Goal: Task Accomplishment & Management: Manage account settings

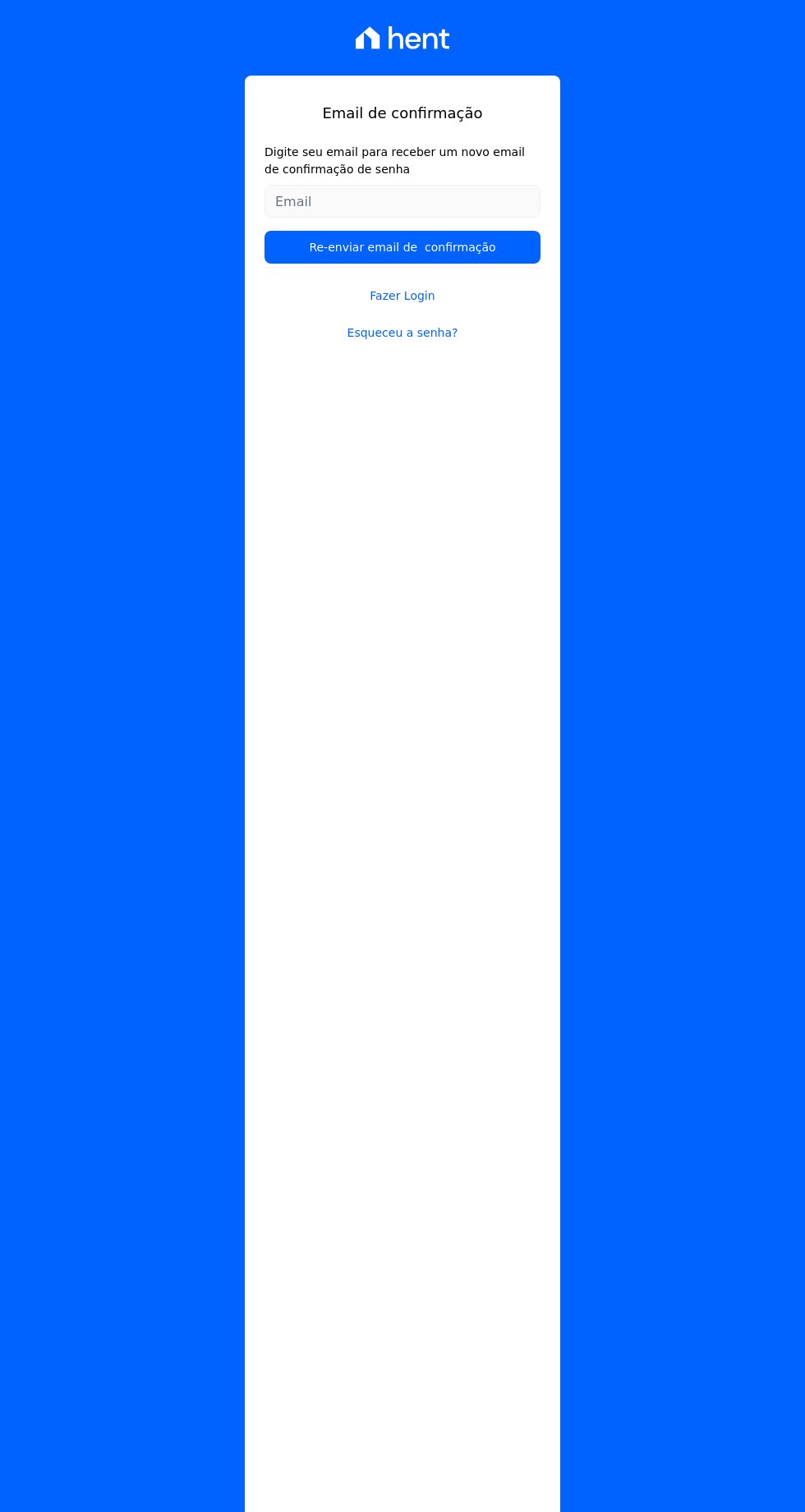
click at [465, 197] on input "Digite seu email para receber um novo email de confirmação de senha" at bounding box center [402, 201] width 276 height 33
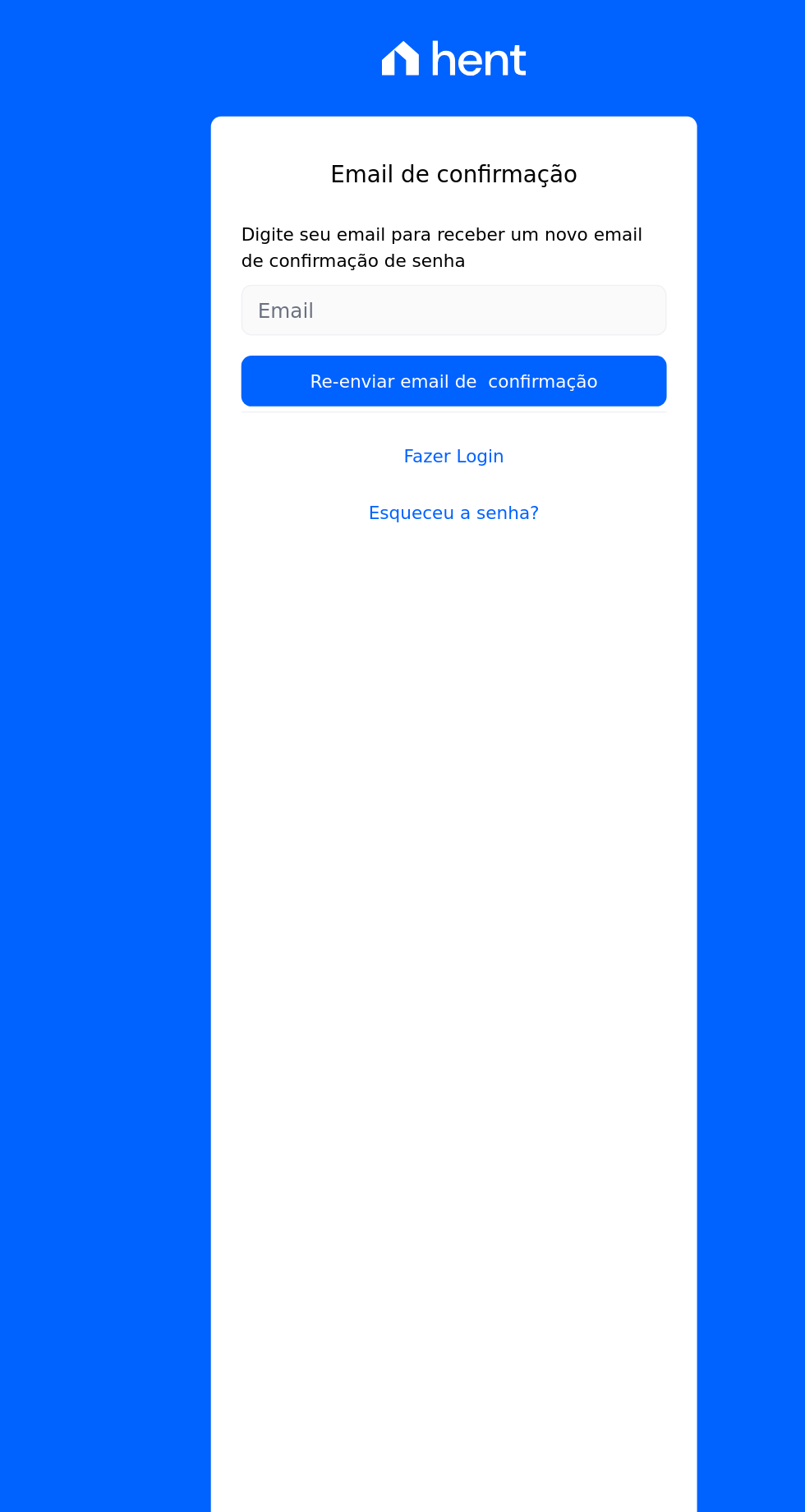
type input "[EMAIL_ADDRESS][DOMAIN_NAME]"
click at [508, 253] on input "Re-enviar email de confirmação" at bounding box center [402, 247] width 276 height 33
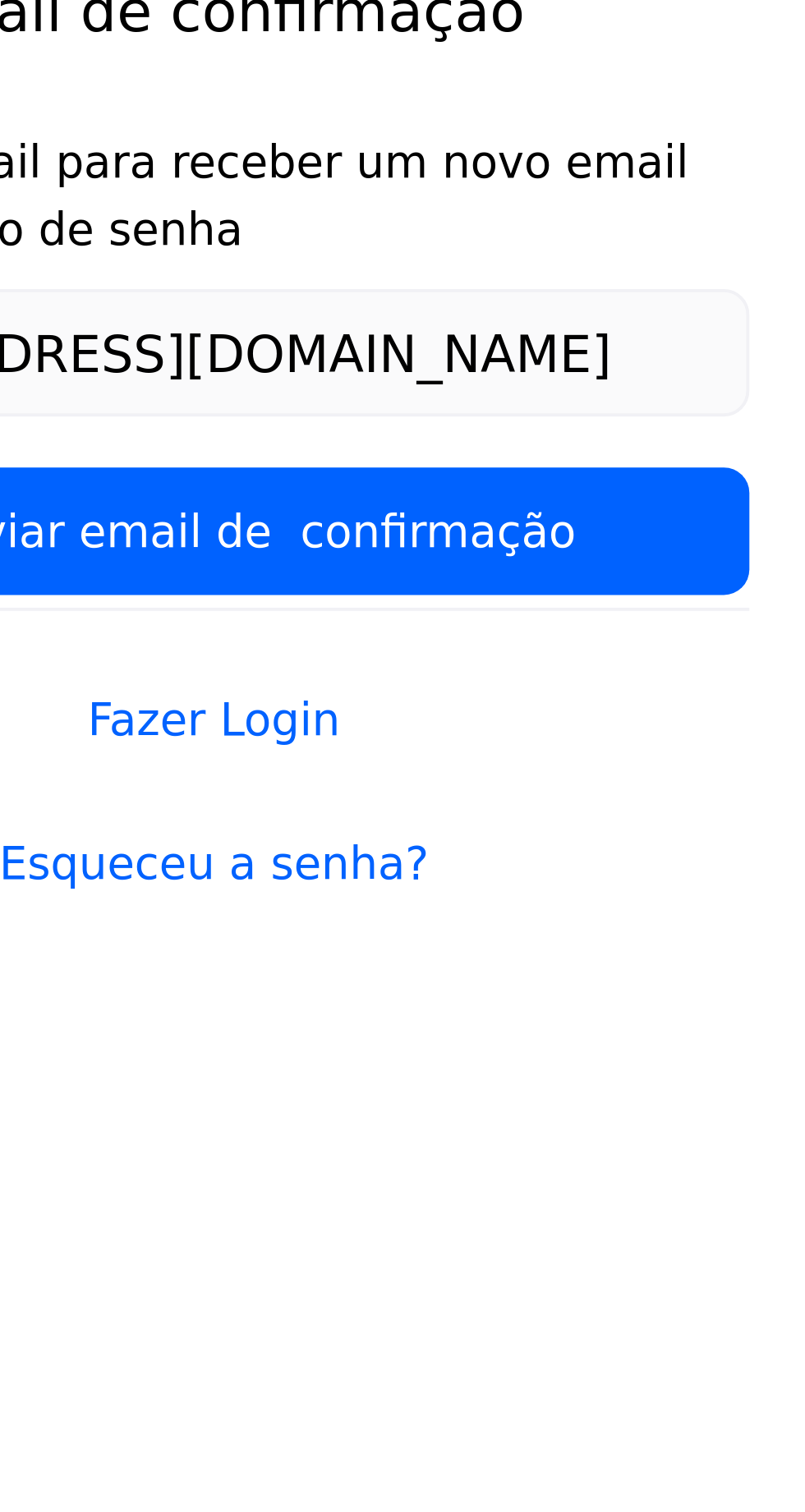
click at [490, 251] on input "Re-enviar email de confirmação" at bounding box center [402, 247] width 276 height 33
click at [454, 247] on input "Re-enviar email de confirmação" at bounding box center [402, 247] width 276 height 33
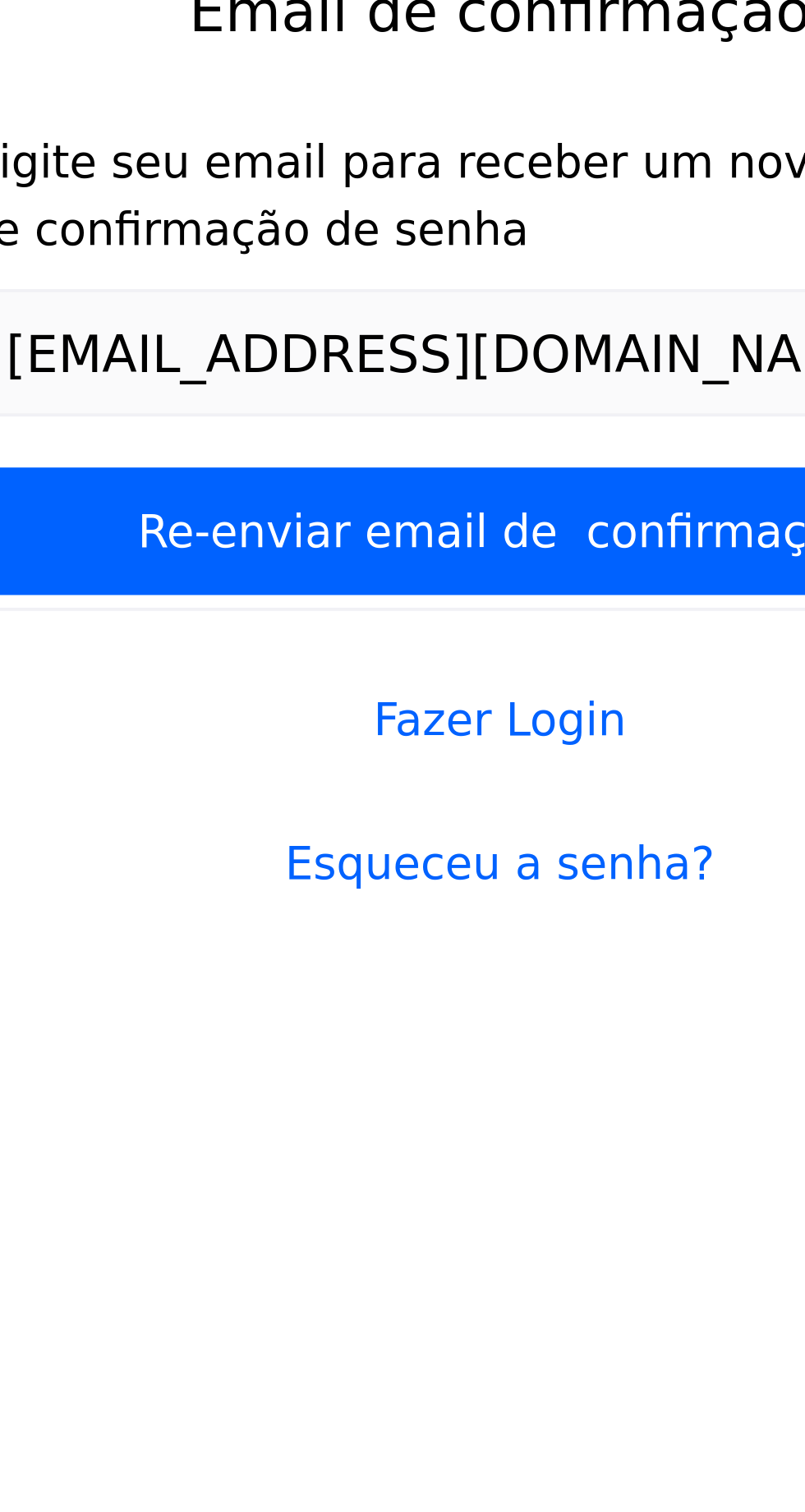
click at [404, 254] on input "Re-enviar email de confirmação" at bounding box center [402, 247] width 276 height 33
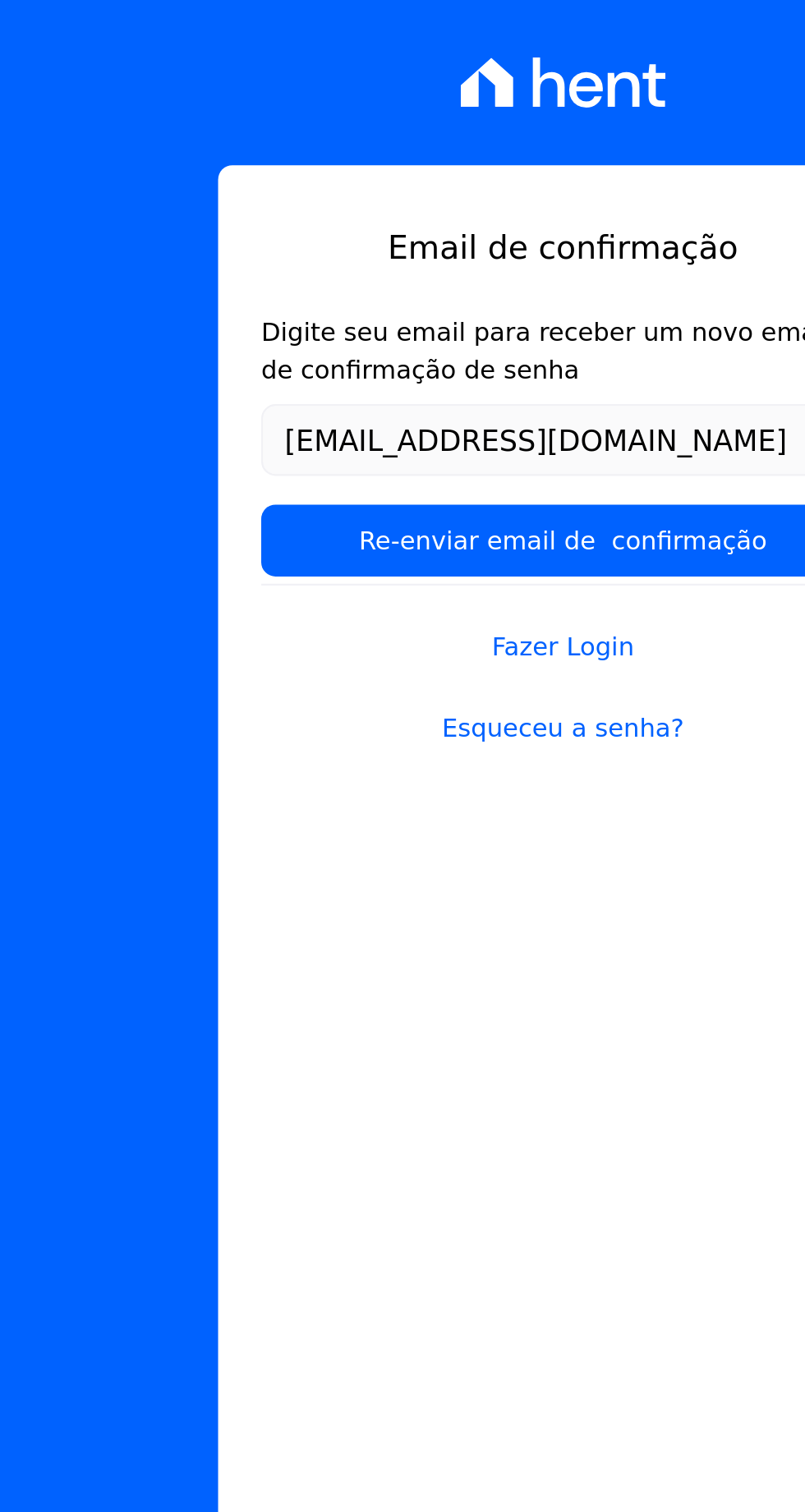
click at [420, 299] on link "Fazer Login" at bounding box center [402, 285] width 276 height 38
